Goal: Transaction & Acquisition: Purchase product/service

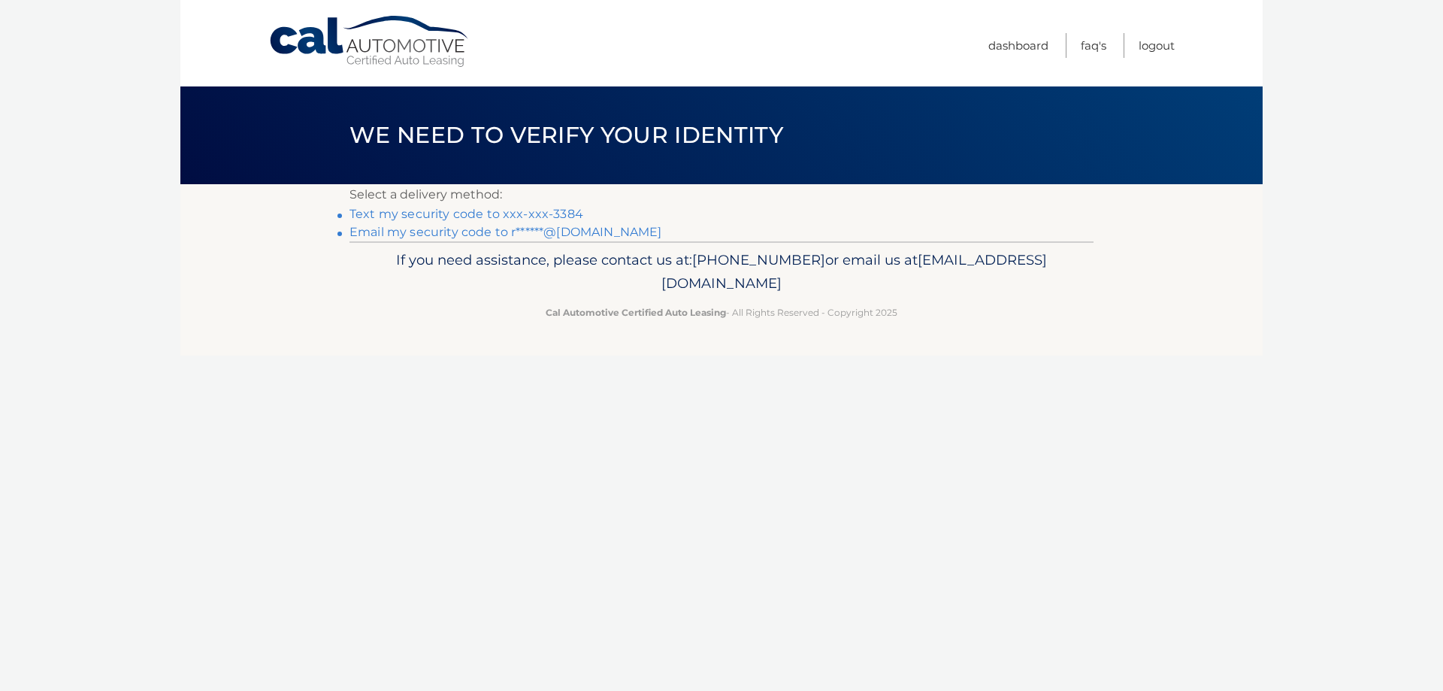
click at [449, 215] on link "Text my security code to xxx-xxx-3384" at bounding box center [466, 214] width 234 height 14
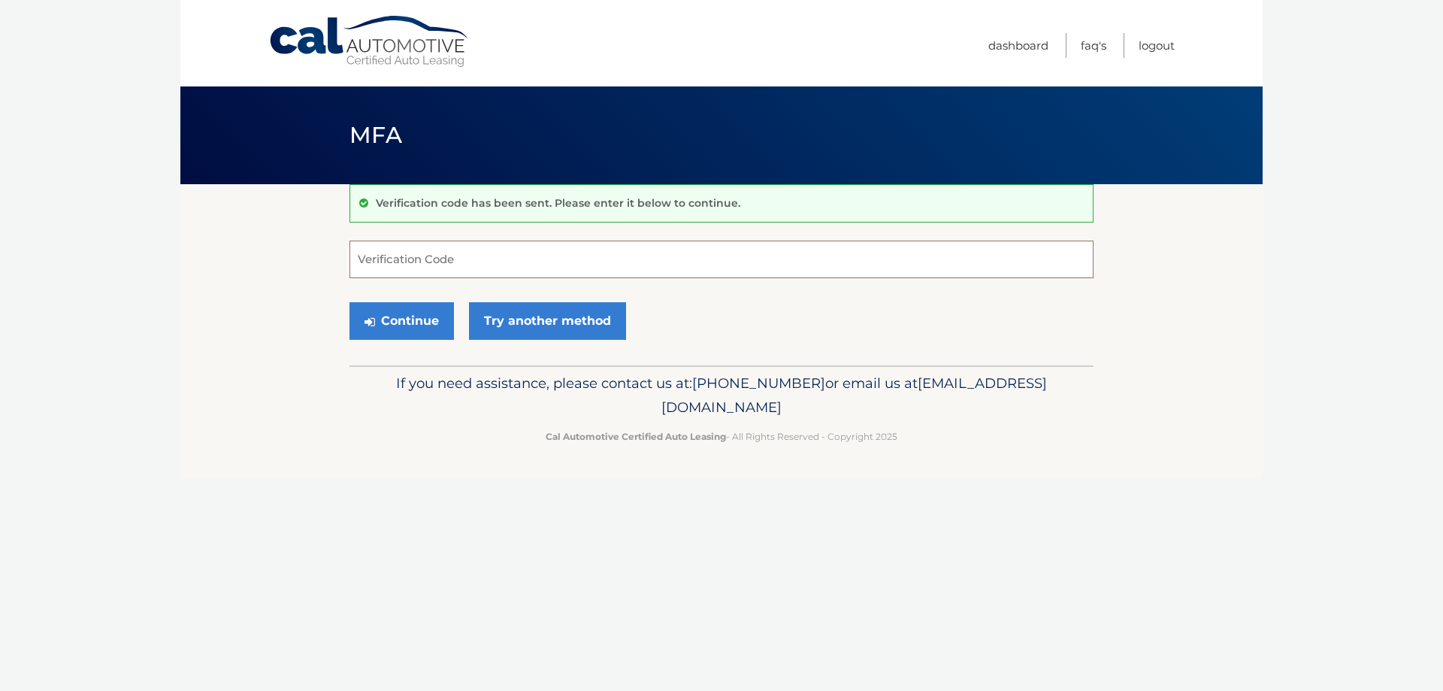
click at [448, 265] on input "Verification Code" at bounding box center [721, 260] width 744 height 38
type input "145016"
click at [401, 321] on button "Continue" at bounding box center [401, 321] width 104 height 38
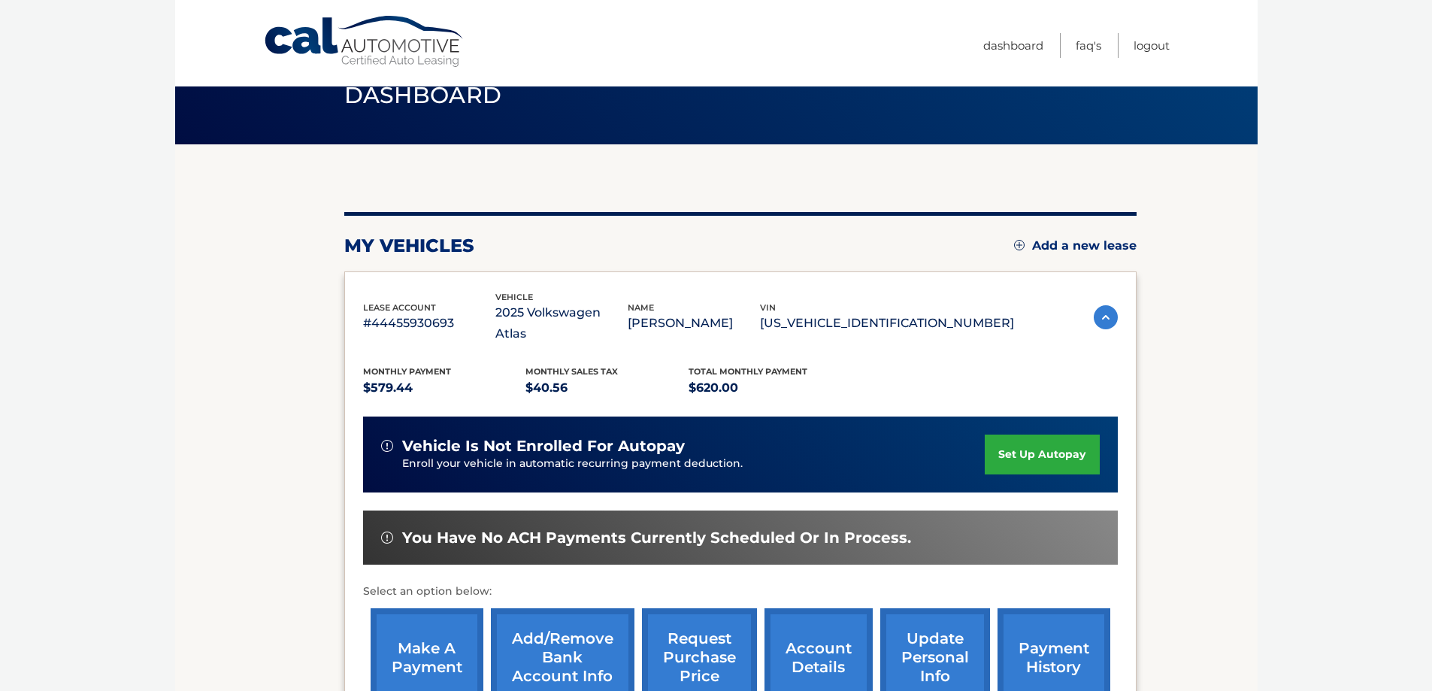
scroll to position [75, 0]
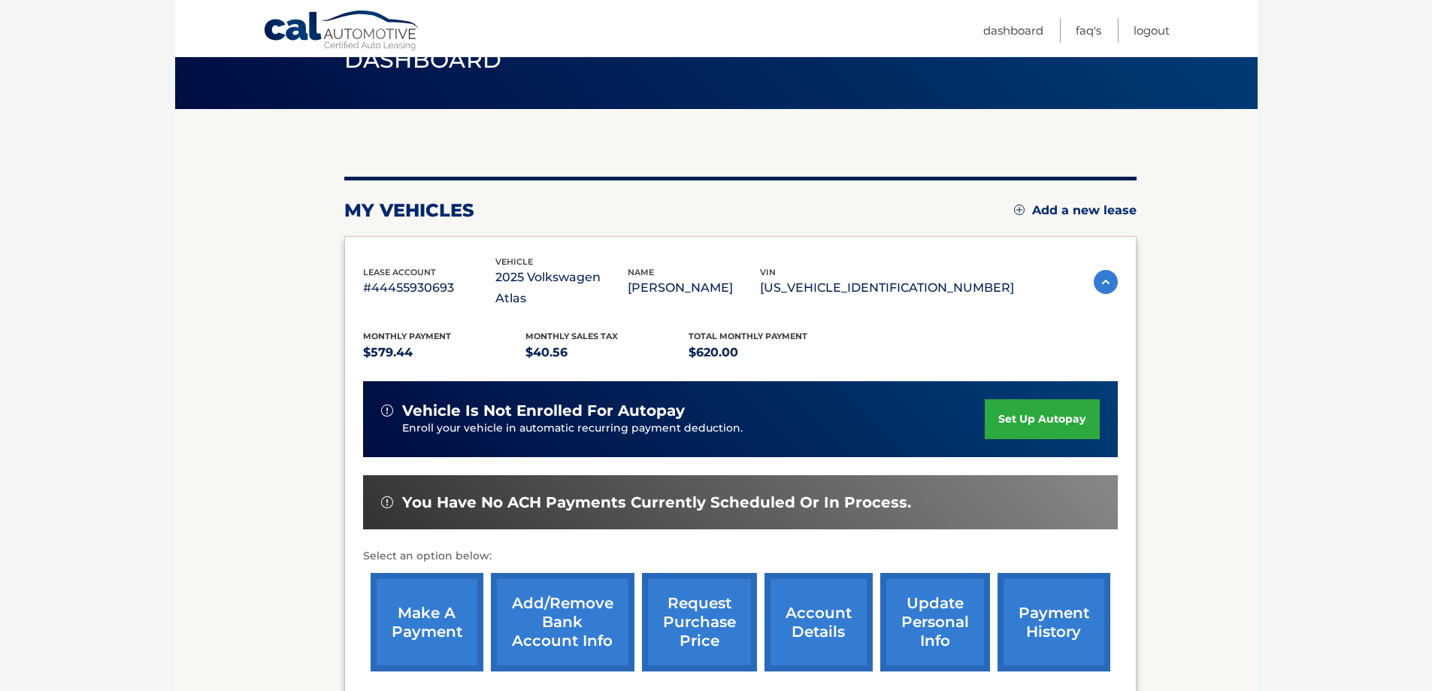
click at [413, 594] on link "make a payment" at bounding box center [427, 622] width 113 height 98
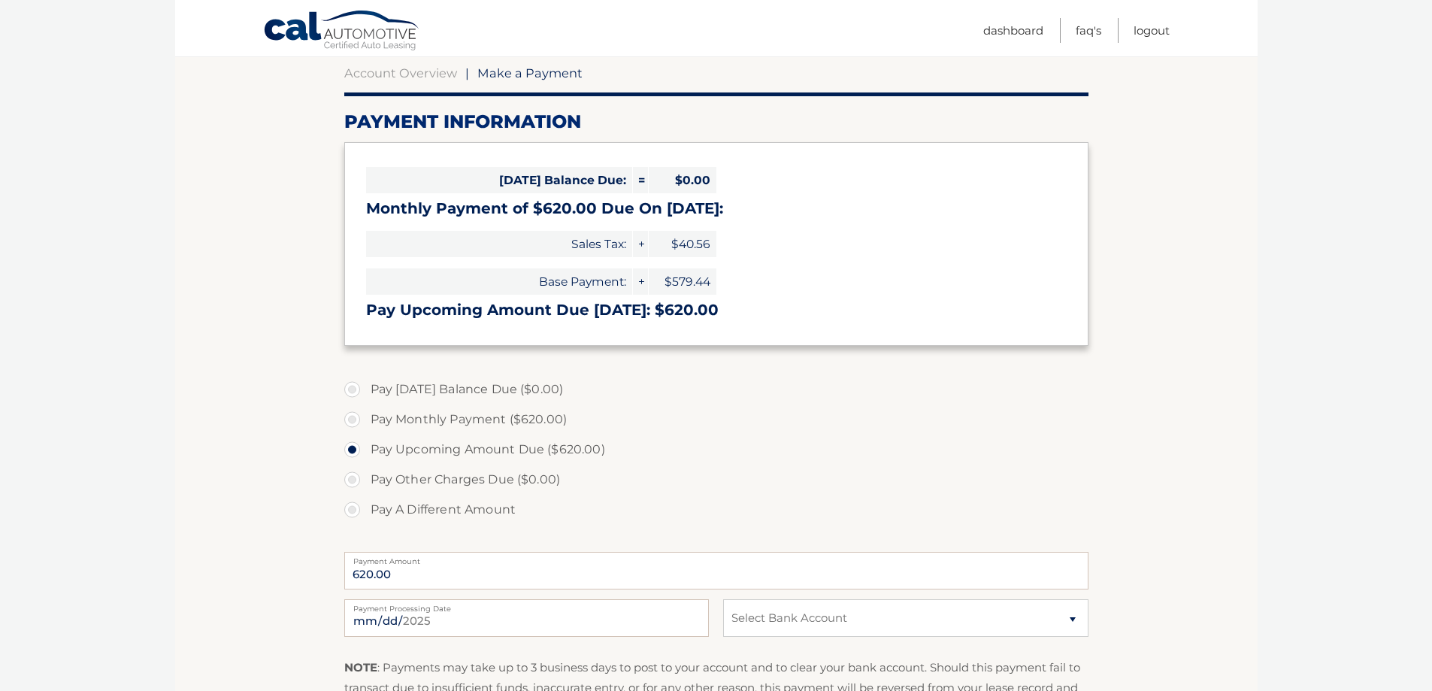
scroll to position [150, 0]
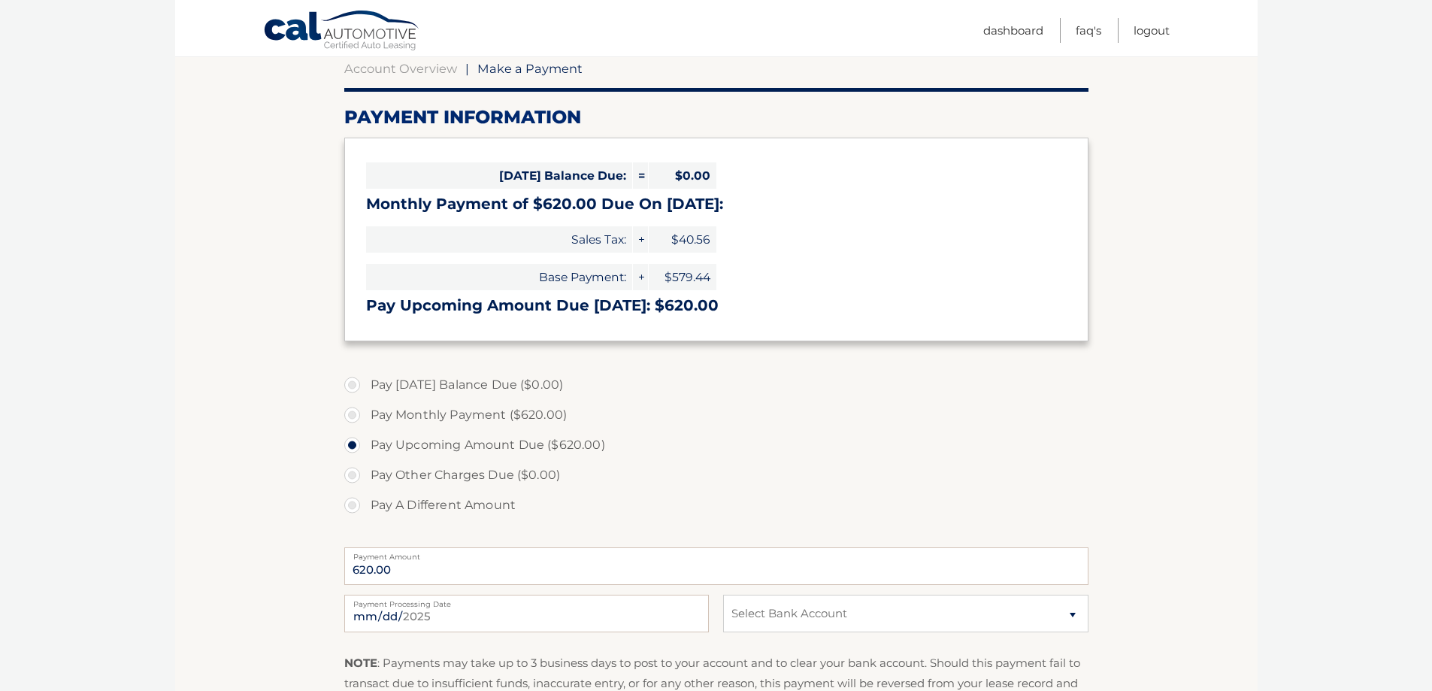
click at [356, 417] on label "Pay Monthly Payment ($620.00)" at bounding box center [716, 415] width 744 height 30
click at [356, 417] on input "Pay Monthly Payment ($620.00)" at bounding box center [357, 412] width 15 height 24
radio input "true"
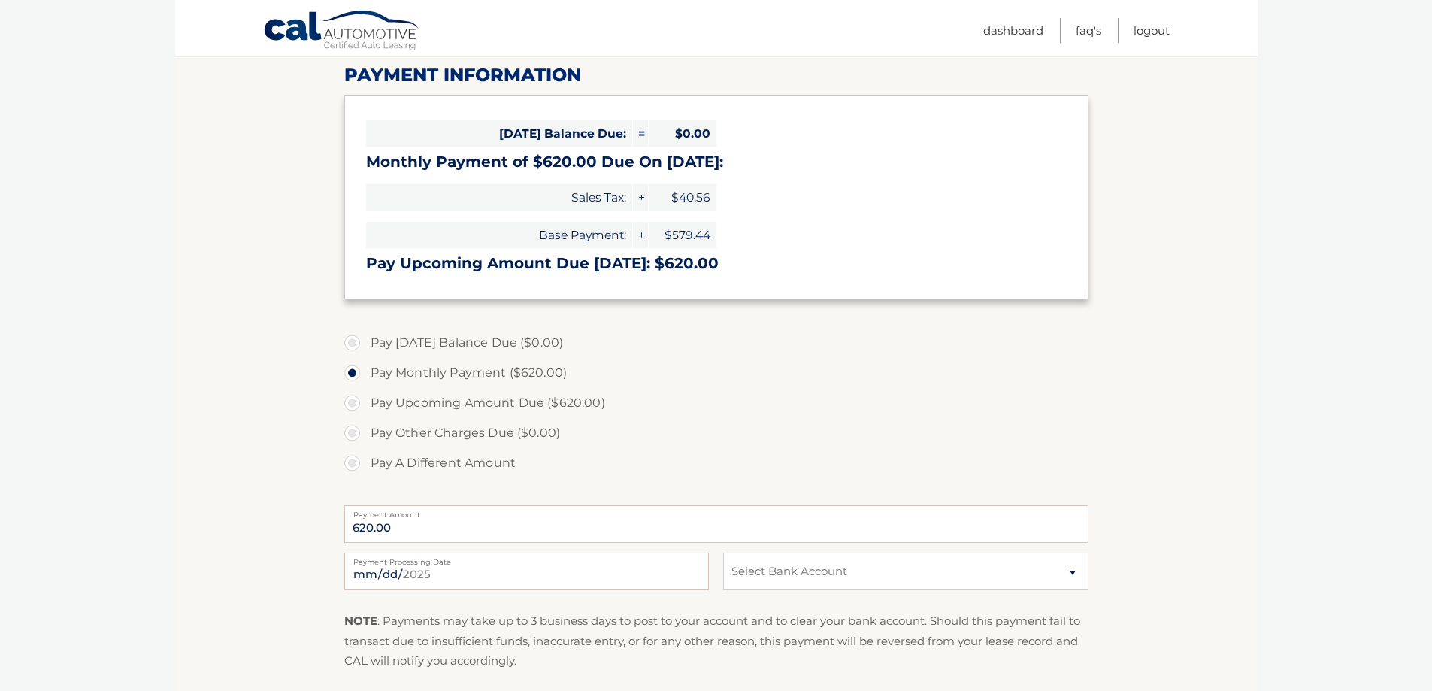
scroll to position [225, 0]
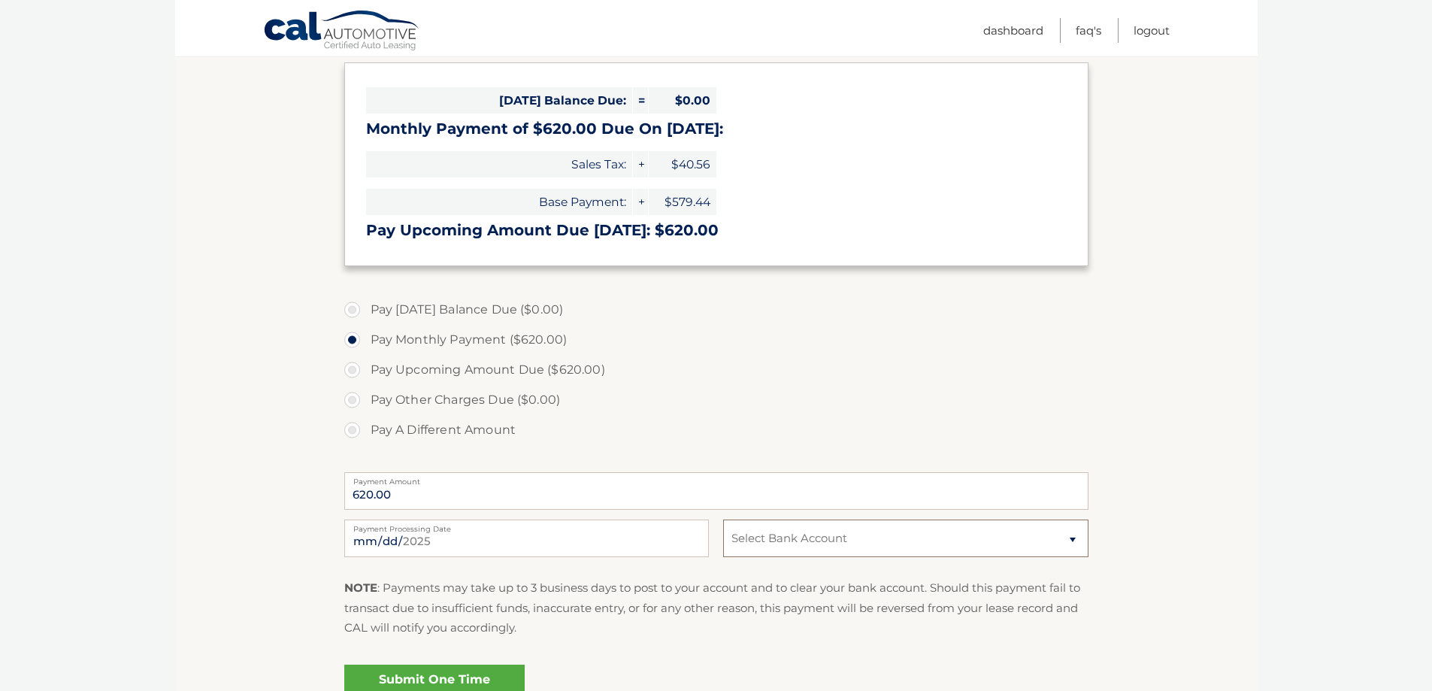
click at [1073, 539] on select "Select Bank Account Checking JPMORGAN CHASE BANK, NA *****8861 Checking JPMORGA…" at bounding box center [905, 538] width 365 height 38
select select "NWNmOThlZjYtMDdmZi00ZGJmLTk2YjAtZDhiNWY4NDJlMDM4"
click at [723, 519] on select "Select Bank Account Checking JPMORGAN CHASE BANK, NA *****8861 Checking JPMORGA…" at bounding box center [905, 538] width 365 height 38
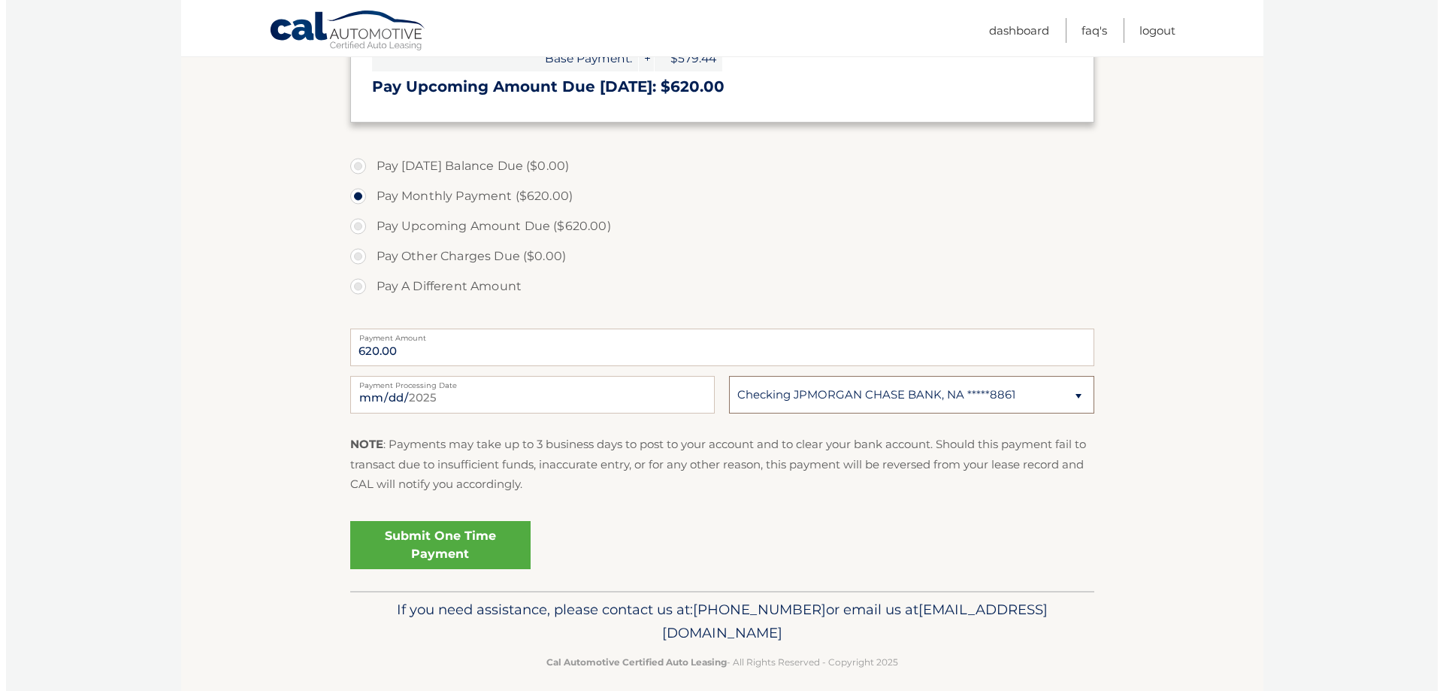
scroll to position [383, 0]
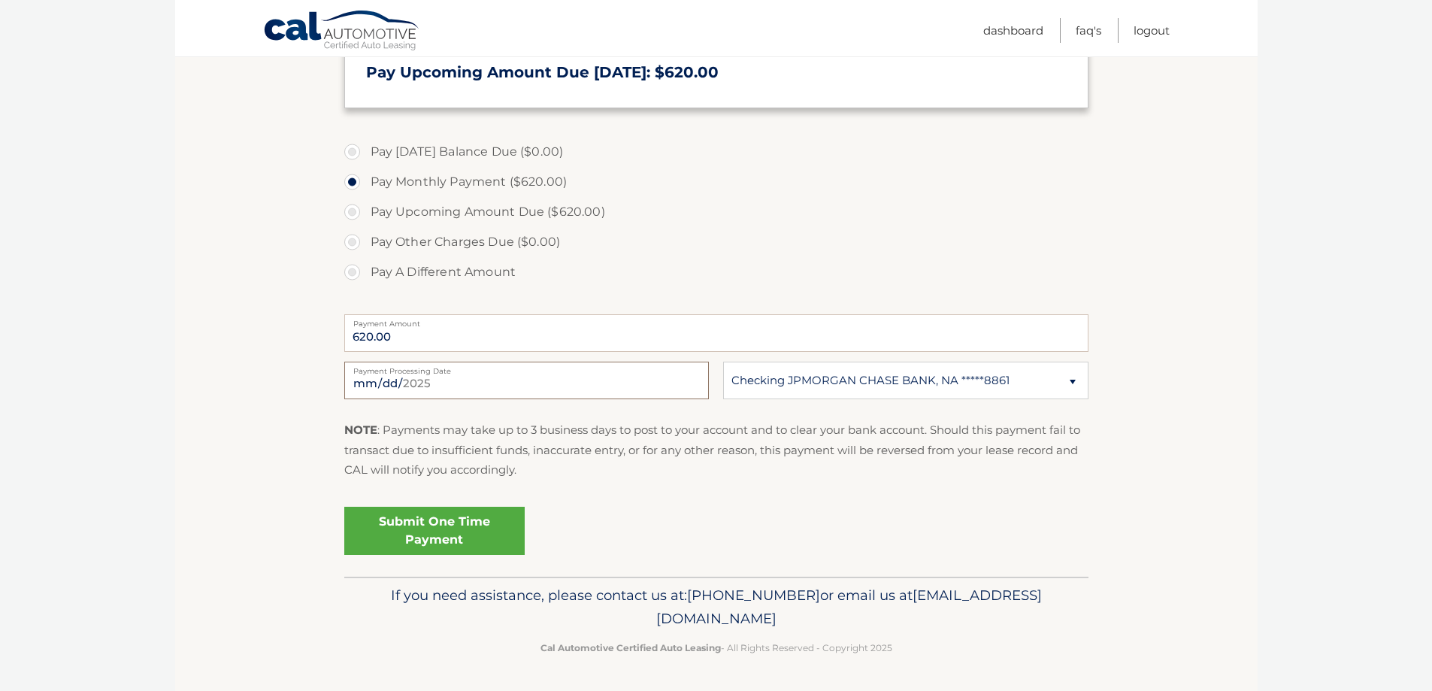
click at [455, 383] on input "2025-09-04" at bounding box center [526, 381] width 365 height 38
type input "2025-09-05"
click at [428, 531] on link "Submit One Time Payment" at bounding box center [434, 531] width 180 height 48
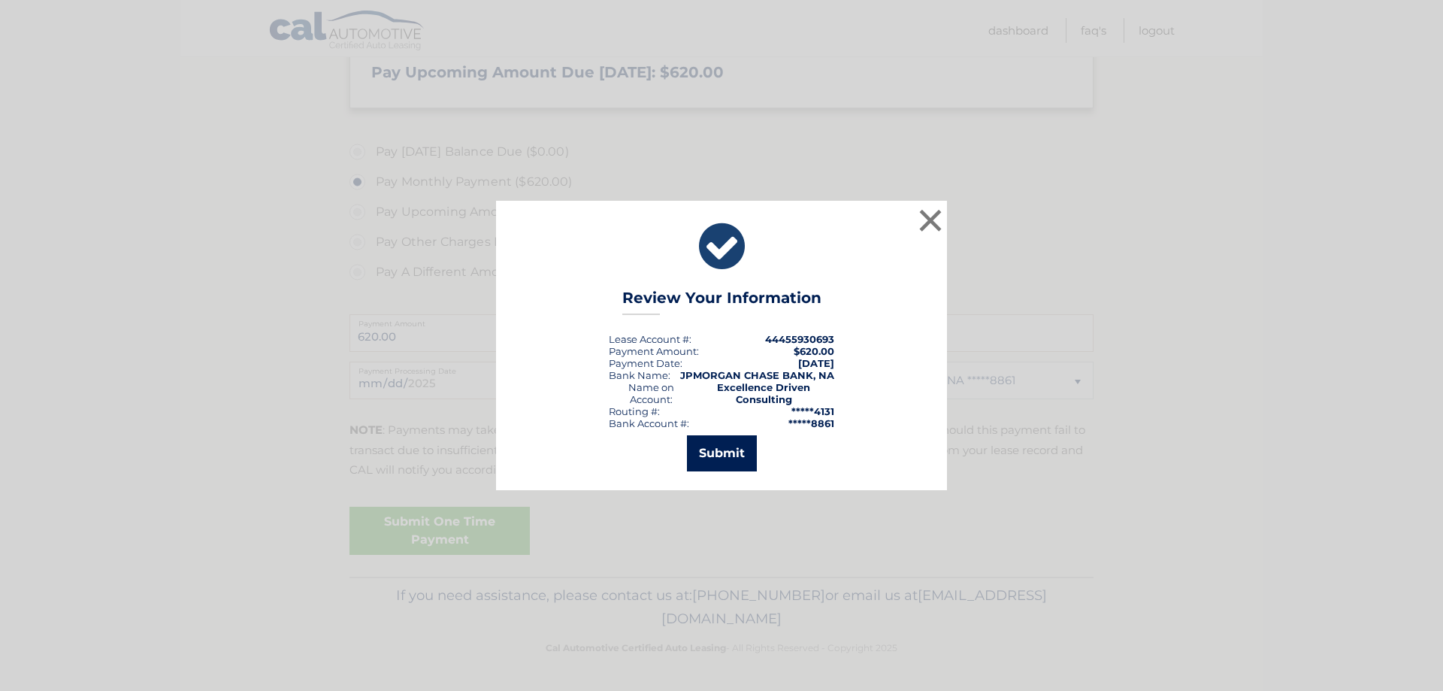
click at [730, 449] on button "Submit" at bounding box center [722, 453] width 70 height 36
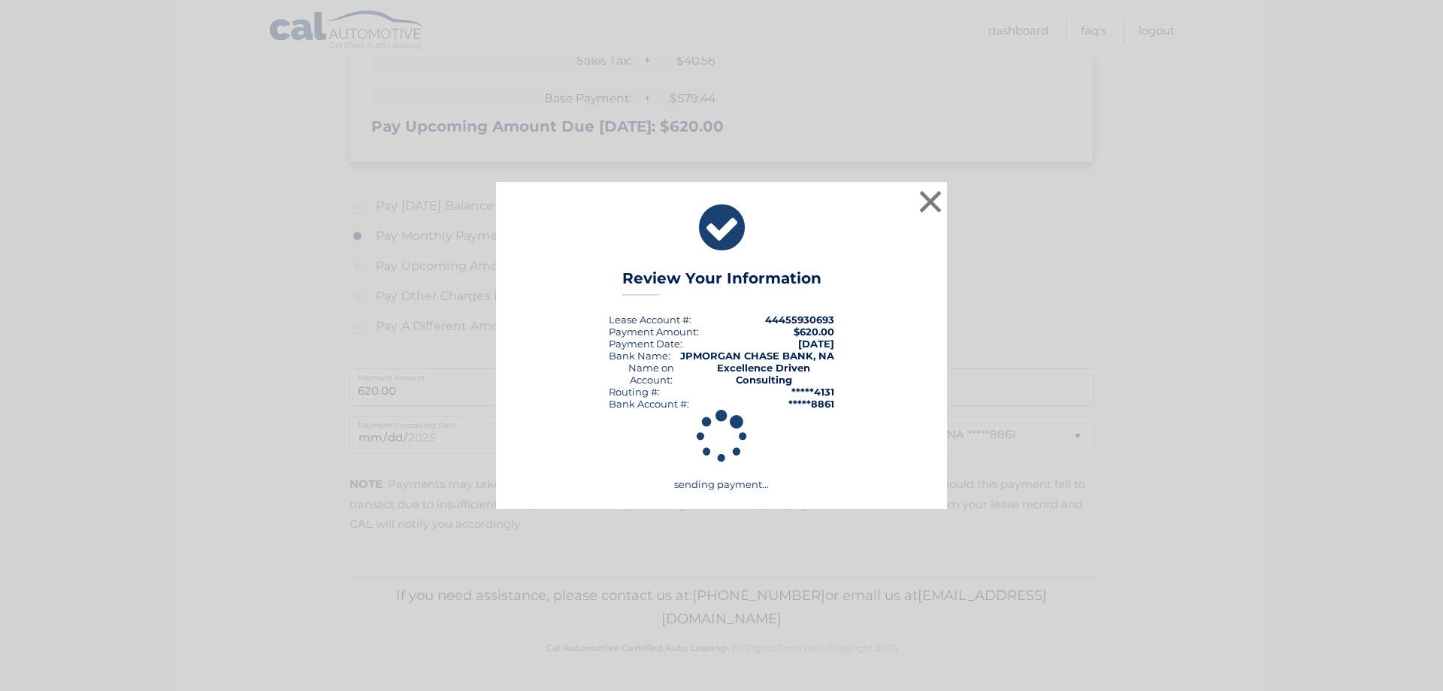
scroll to position [329, 0]
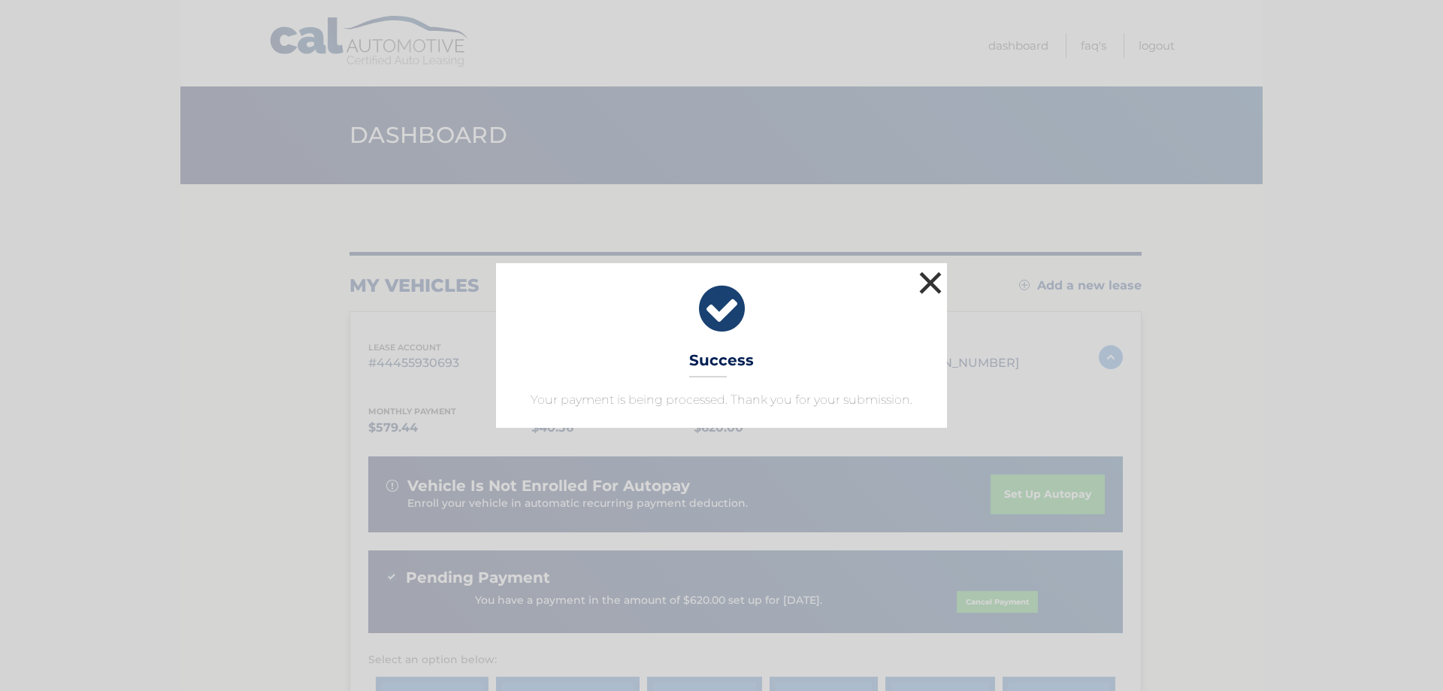
click at [933, 286] on button "×" at bounding box center [930, 283] width 30 height 30
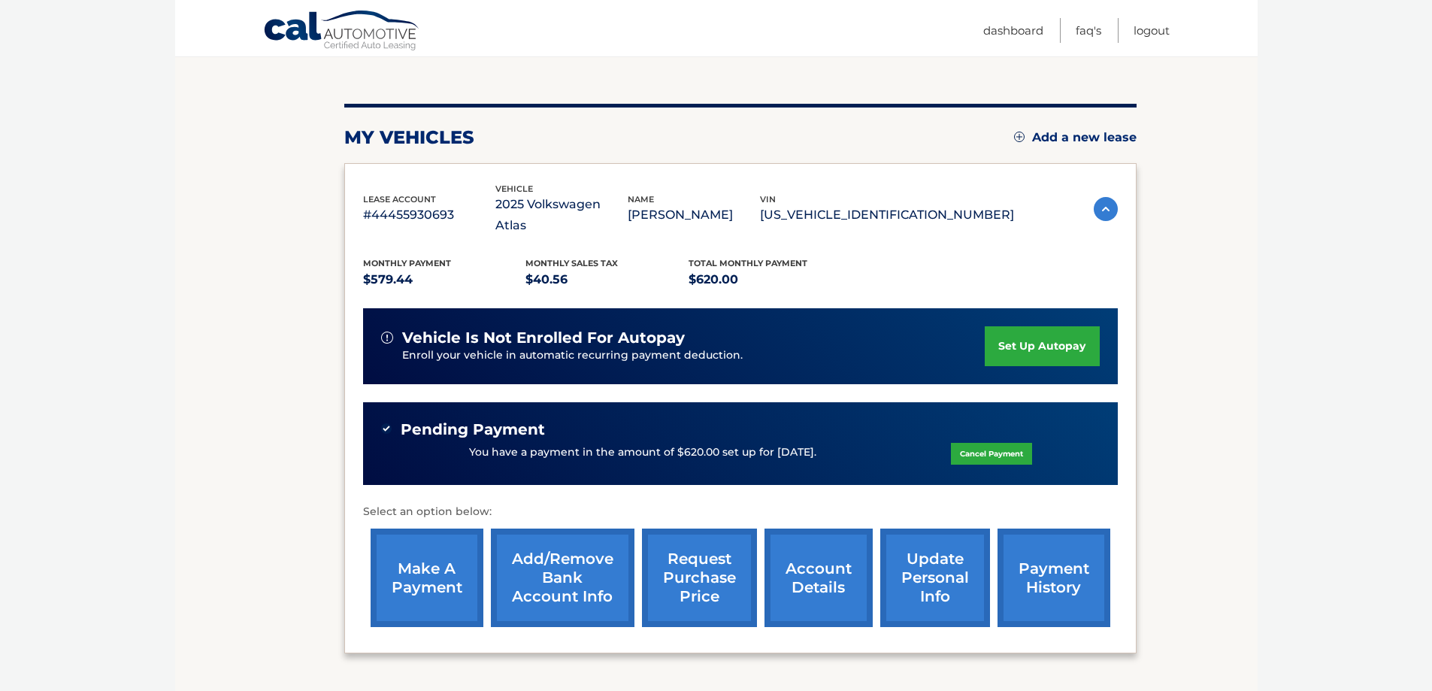
scroll to position [150, 0]
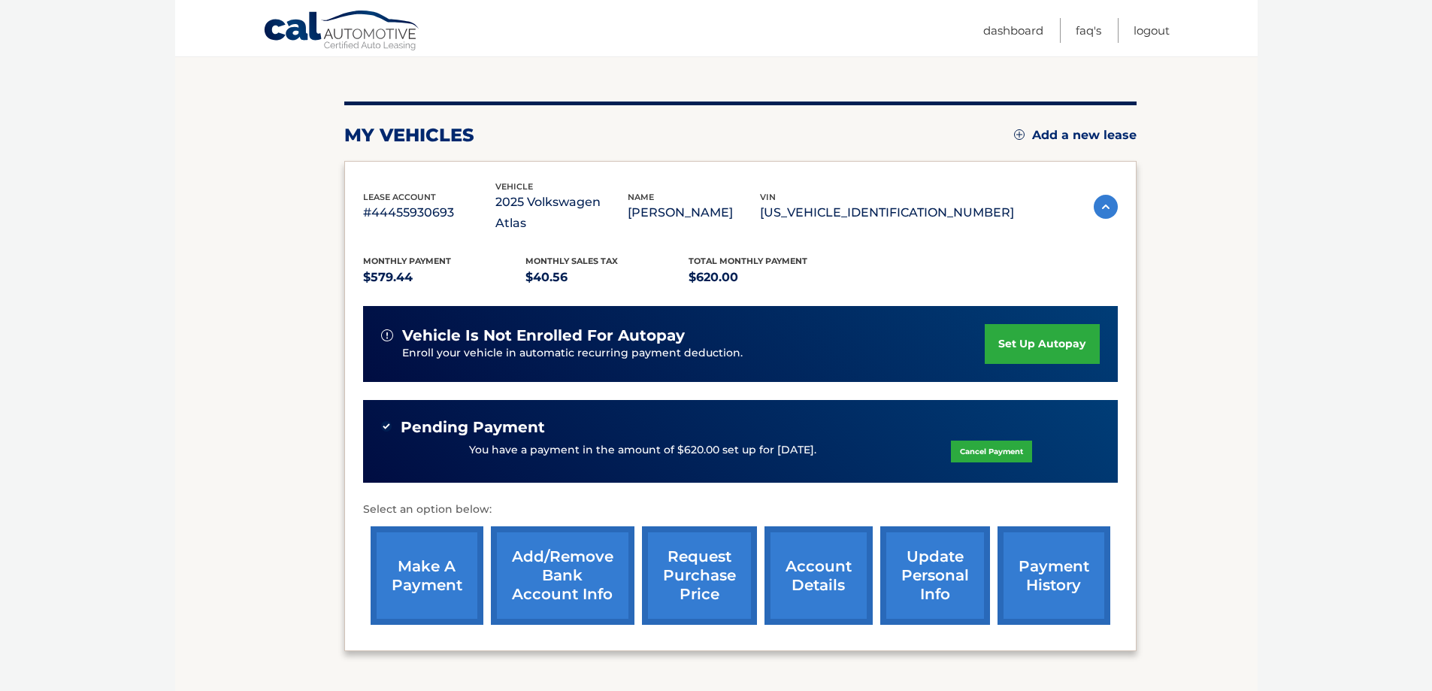
click at [1068, 561] on link "payment history" at bounding box center [1053, 575] width 113 height 98
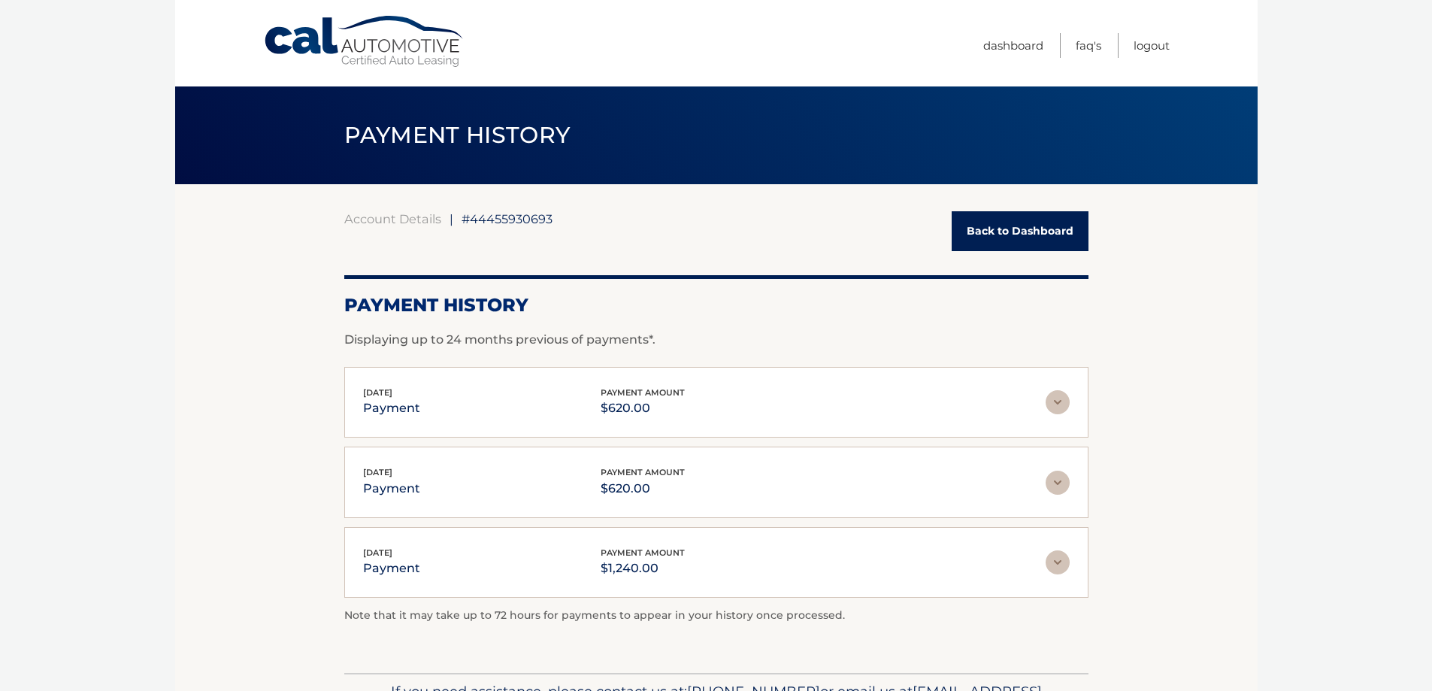
click at [1055, 483] on img at bounding box center [1057, 482] width 24 height 24
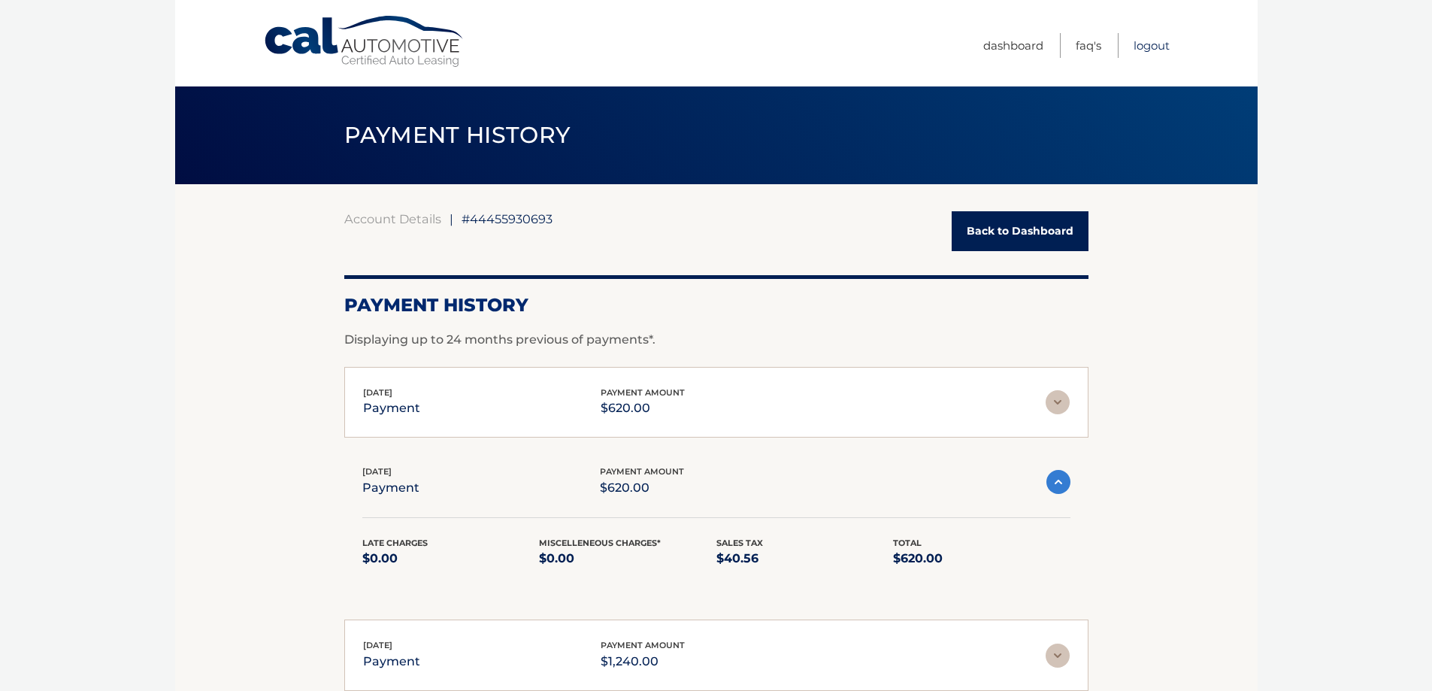
click at [1151, 46] on link "Logout" at bounding box center [1151, 45] width 36 height 25
